Goal: Task Accomplishment & Management: Use online tool/utility

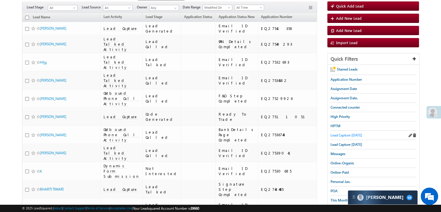
drag, startPoint x: 0, startPoint y: 0, endPoint x: 336, endPoint y: 133, distance: 361.5
click at [336, 133] on span "Lead Capture [DATE]" at bounding box center [346, 135] width 32 height 4
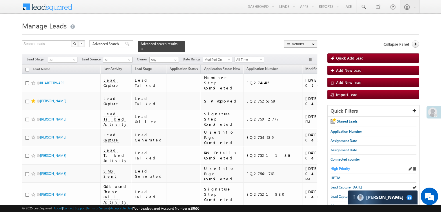
click at [335, 168] on span "High Priority" at bounding box center [339, 168] width 19 height 4
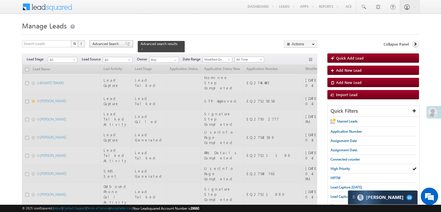
click at [126, 46] on span at bounding box center [127, 44] width 5 height 4
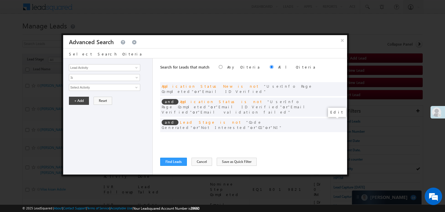
click at [334, 135] on span at bounding box center [334, 137] width 4 height 4
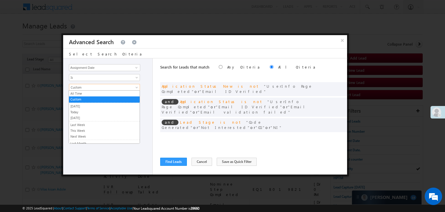
click at [103, 86] on span "Custom" at bounding box center [100, 87] width 63 height 5
click at [86, 112] on link "Today" at bounding box center [104, 111] width 71 height 5
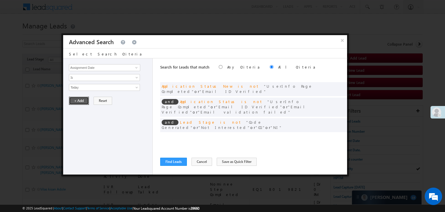
click at [81, 99] on button "+ Add" at bounding box center [79, 101] width 20 height 8
click at [179, 159] on button "Find Leads" at bounding box center [173, 161] width 27 height 8
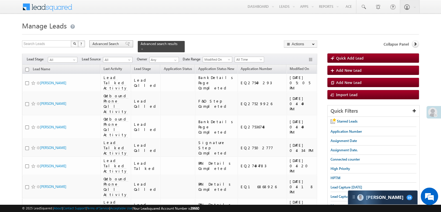
click at [121, 46] on div "Advanced Search" at bounding box center [111, 43] width 44 height 7
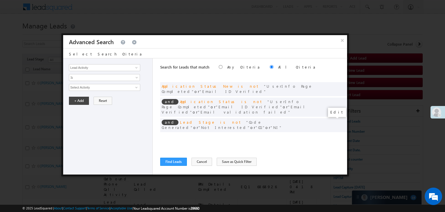
click at [333, 135] on span at bounding box center [334, 137] width 4 height 4
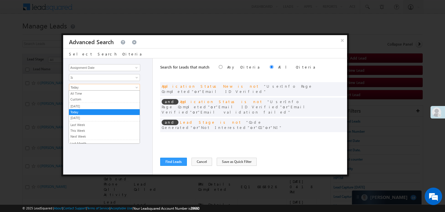
click at [90, 88] on span "Today" at bounding box center [100, 87] width 63 height 5
click at [84, 106] on link "[DATE]" at bounding box center [104, 105] width 71 height 5
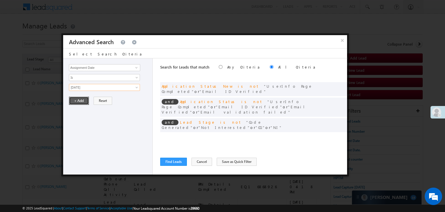
click at [78, 99] on button "+ Add" at bounding box center [79, 101] width 20 height 8
click at [173, 160] on button "Find Leads" at bounding box center [173, 161] width 27 height 8
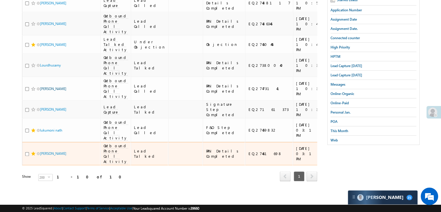
scroll to position [232, 0]
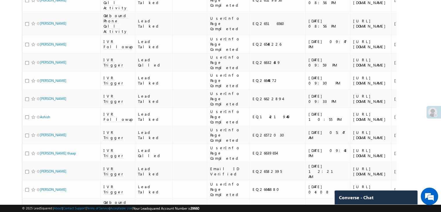
scroll to position [319, 0]
